Goal: Task Accomplishment & Management: Manage account settings

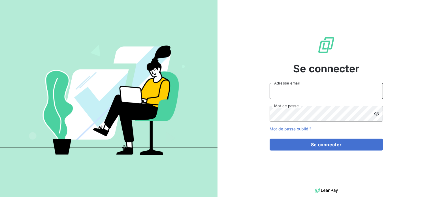
click at [310, 95] on input "Adresse email" at bounding box center [325, 91] width 113 height 16
type input "[PERSON_NAME][EMAIL_ADDRESS][PERSON_NAME][DOMAIN_NAME]"
click at [376, 114] on icon at bounding box center [376, 114] width 5 height 4
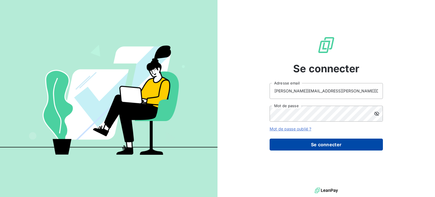
click at [319, 144] on button "Se connecter" at bounding box center [325, 144] width 113 height 12
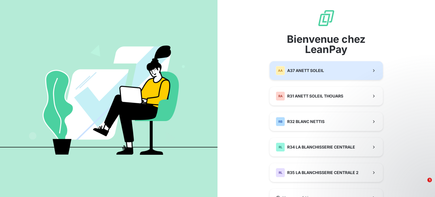
click at [304, 70] on span "A37 ANETT SOLEIL" at bounding box center [305, 71] width 37 height 6
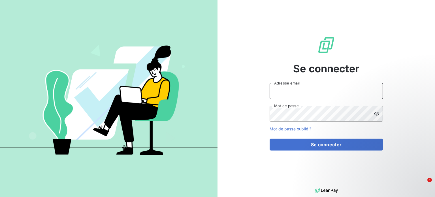
type input "[PERSON_NAME][EMAIL_ADDRESS][PERSON_NAME][DOMAIN_NAME]"
